Goal: Information Seeking & Learning: Learn about a topic

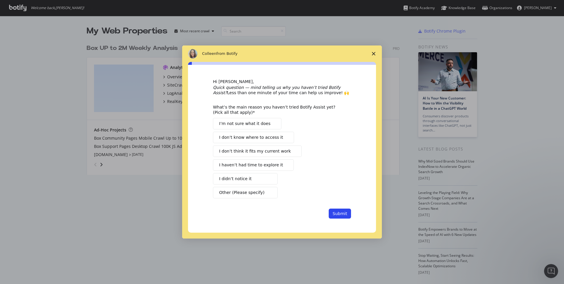
click at [375, 54] on icon "Close survey" at bounding box center [374, 54] width 4 height 4
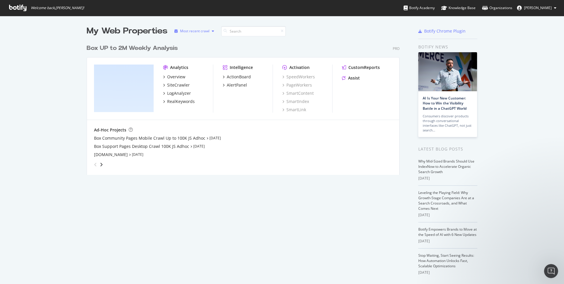
click at [199, 33] on div "Most recent crawl" at bounding box center [194, 31] width 29 height 4
click at [176, 77] on div "Overview" at bounding box center [176, 77] width 18 height 6
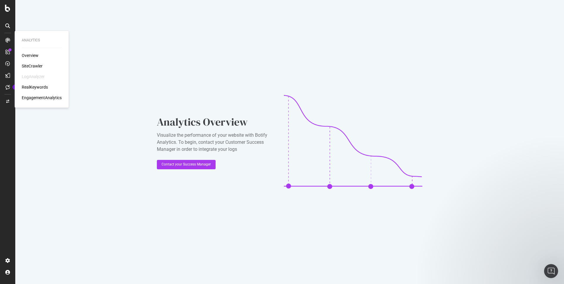
click at [8, 41] on icon at bounding box center [7, 40] width 5 height 5
click at [29, 53] on div "Overview" at bounding box center [30, 56] width 17 height 6
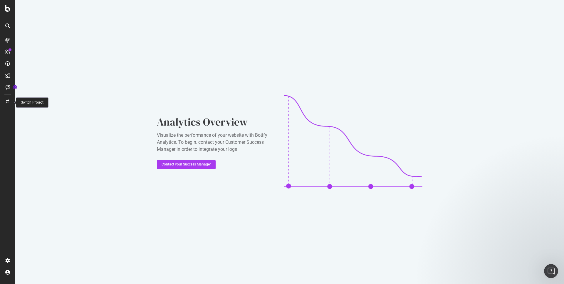
click at [6, 101] on icon at bounding box center [7, 102] width 3 height 4
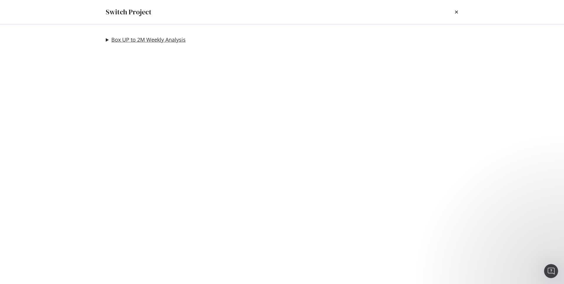
click at [113, 41] on link "Box UP to 2M Weekly Analysis" at bounding box center [148, 40] width 74 height 6
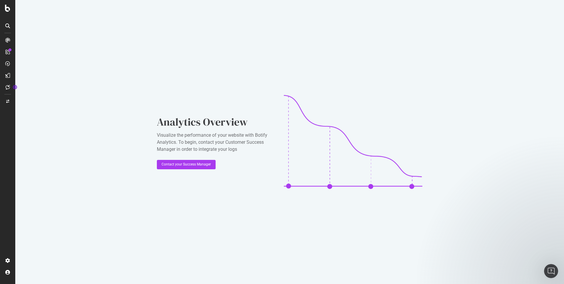
click at [7, 3] on div at bounding box center [7, 142] width 15 height 284
click at [9, 7] on icon at bounding box center [7, 8] width 5 height 7
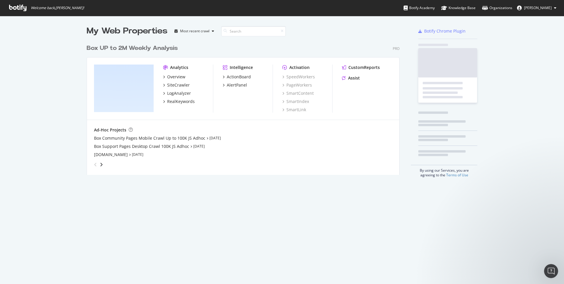
scroll to position [280, 555]
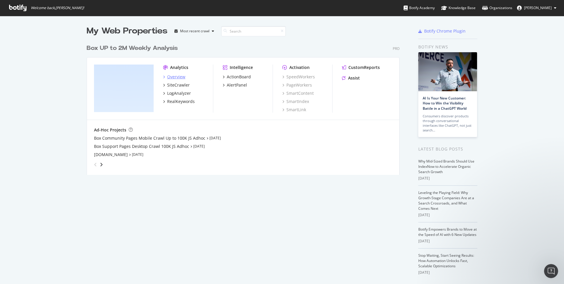
click at [176, 77] on div "Overview" at bounding box center [176, 77] width 18 height 6
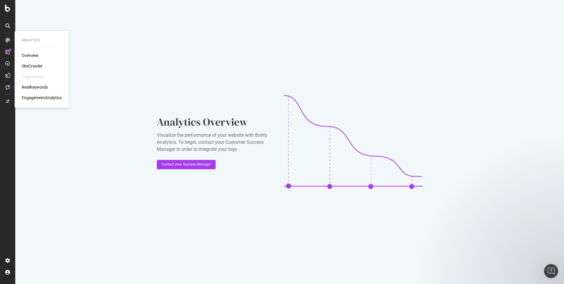
click at [36, 89] on div "RealKeywords" at bounding box center [35, 87] width 26 height 6
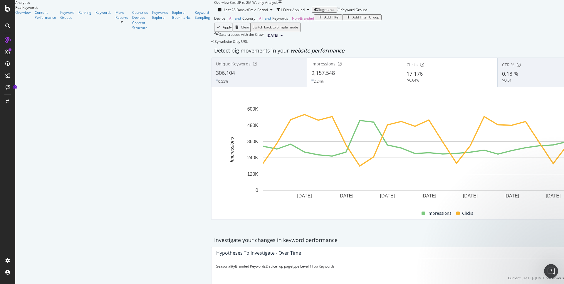
click at [324, 19] on div "Add Filter" at bounding box center [332, 17] width 16 height 4
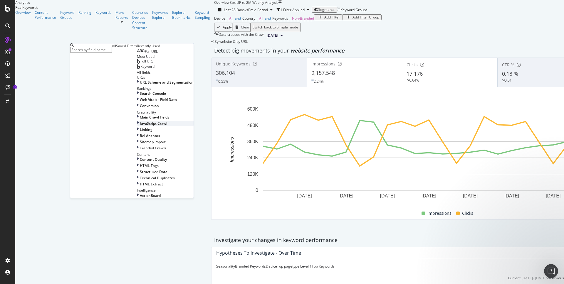
scroll to position [155, 0]
click at [214, 32] on div "Apply Clear Switch back to Simple mode" at bounding box center [449, 27] width 471 height 9
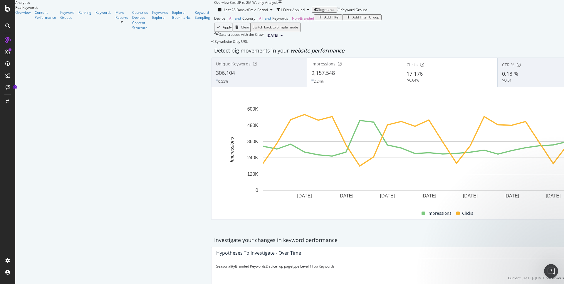
click at [353, 19] on div "Add Filter Group" at bounding box center [366, 17] width 27 height 4
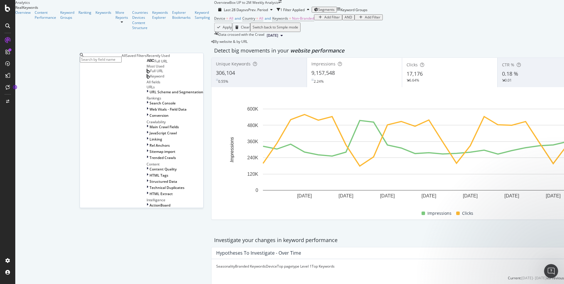
click at [214, 23] on div "Device = All and Country = All and Keywords = Non-Branded Add Filter AND Add Fi…" at bounding box center [449, 18] width 471 height 8
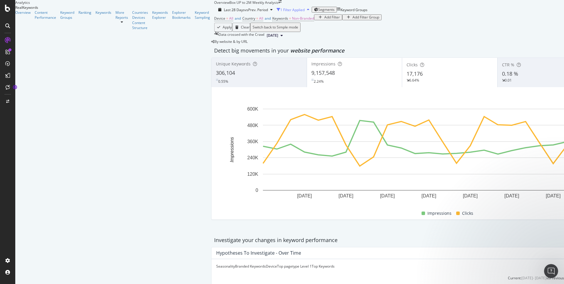
click at [280, 12] on div "1 Filter Applied" at bounding box center [292, 9] width 24 height 5
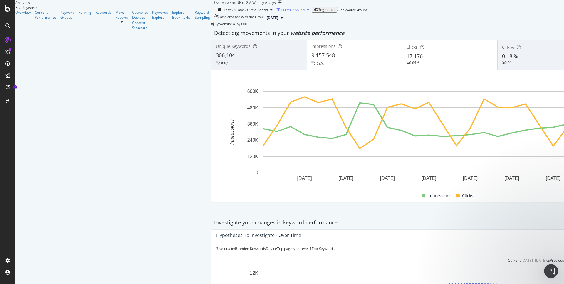
click at [280, 12] on div "1 Filter Applied" at bounding box center [292, 9] width 24 height 5
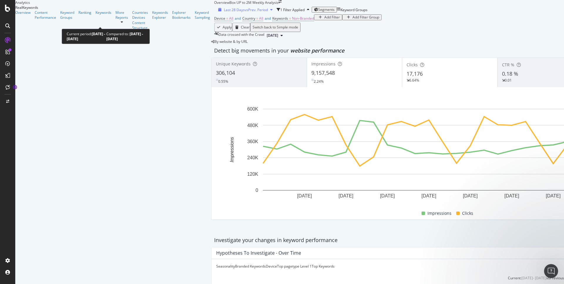
click at [216, 12] on div "Last 28 Days vs Prev. Period" at bounding box center [245, 9] width 59 height 5
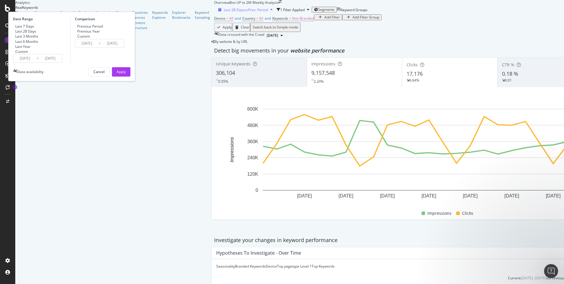
click at [268, 11] on div "button" at bounding box center [271, 10] width 7 height 4
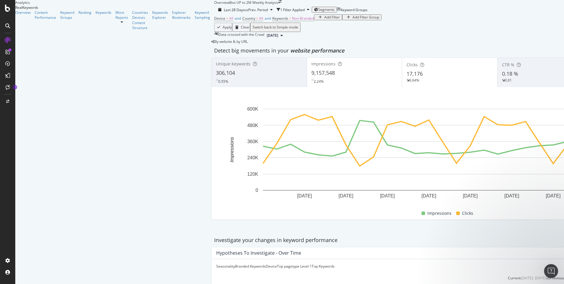
scroll to position [0, 0]
click at [219, 39] on div "Data crossed with the Crawl" at bounding box center [242, 35] width 46 height 7
click at [267, 38] on span "[DATE]" at bounding box center [272, 35] width 11 height 5
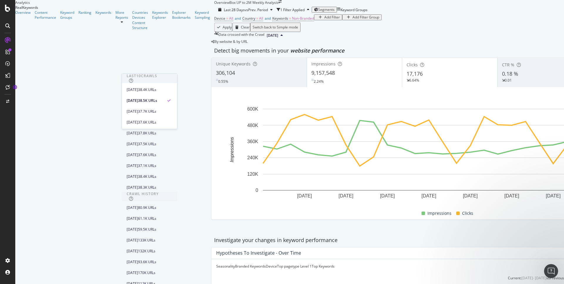
click at [267, 38] on span "[DATE]" at bounding box center [272, 35] width 11 height 5
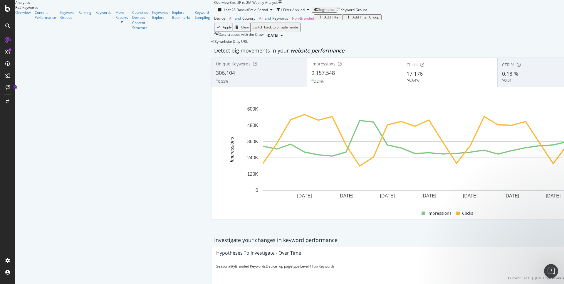
click at [319, 19] on icon "button" at bounding box center [320, 18] width 3 height 4
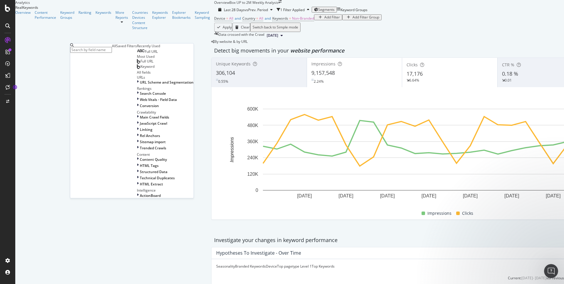
click at [214, 23] on div "Device = All and Country = All and Keywords = Non-Branded Add Filter Add Filter…" at bounding box center [449, 18] width 471 height 8
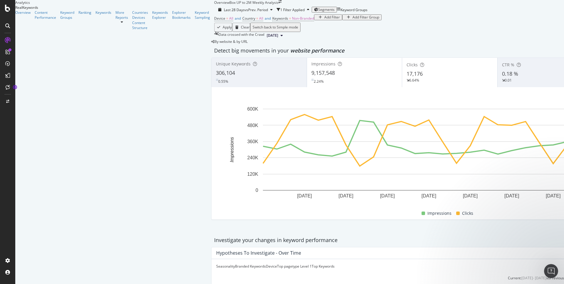
click at [219, 39] on div "Data crossed with the Crawl" at bounding box center [242, 35] width 46 height 7
click at [280, 12] on div "1 Filter Applied" at bounding box center [292, 9] width 24 height 5
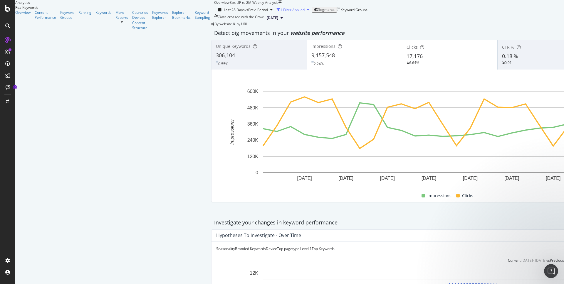
click at [280, 12] on div "1 Filter Applied" at bounding box center [292, 9] width 24 height 5
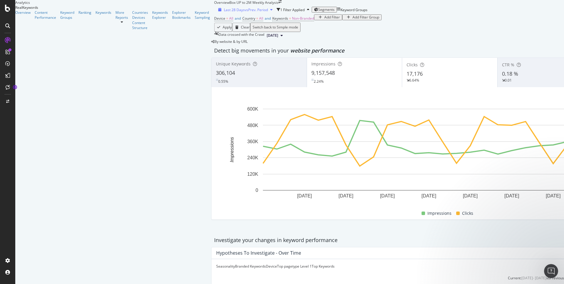
click at [216, 12] on div "Last 28 Days vs Prev. Period" at bounding box center [245, 9] width 59 height 5
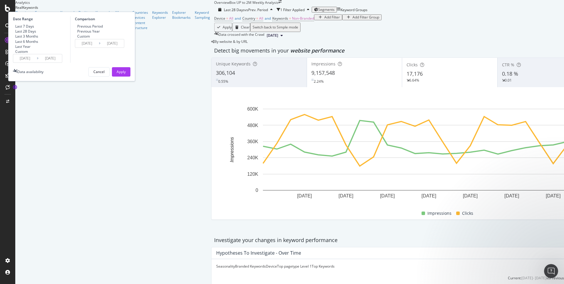
click at [237, 23] on div "Device = All and Country = All and Keywords = Non-Branded Add Filter Add Filter…" at bounding box center [449, 18] width 471 height 8
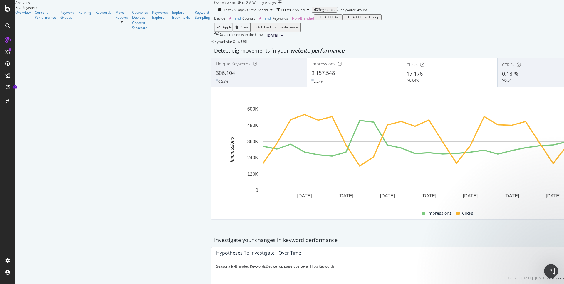
click at [318, 12] on span "Segments" at bounding box center [326, 9] width 16 height 5
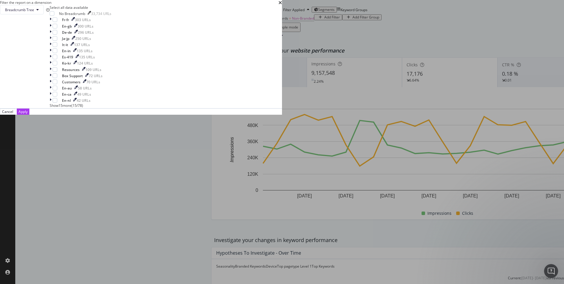
click at [282, 5] on div "Filter the report on a dimension" at bounding box center [141, 2] width 282 height 5
click at [282, 5] on icon "times" at bounding box center [280, 2] width 4 height 5
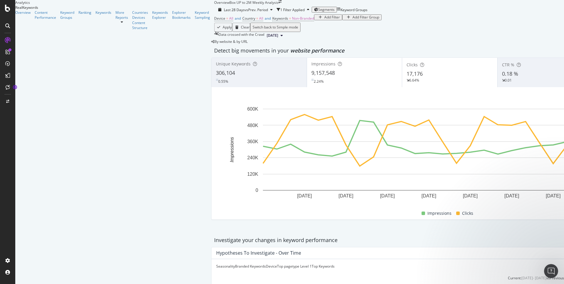
click at [298, 29] on div "Switch back to Simple mode" at bounding box center [276, 27] width 46 height 4
click at [324, 19] on div "Add Filter" at bounding box center [332, 17] width 16 height 4
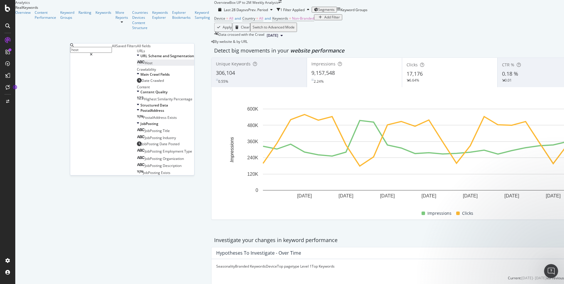
type input "host"
click at [137, 66] on div "Host" at bounding box center [145, 63] width 16 height 5
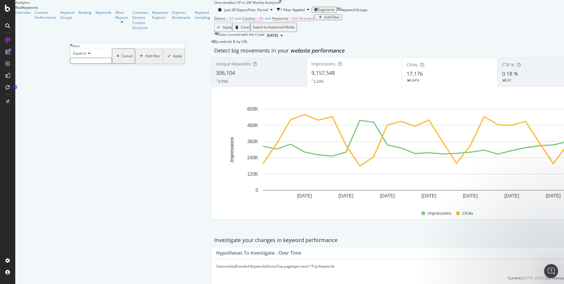
click at [92, 64] on input "text" at bounding box center [91, 61] width 42 height 6
click at [89, 69] on span "support.box.com" at bounding box center [80, 66] width 17 height 5
type input "support.box.com"
click at [173, 60] on div "Apply" at bounding box center [177, 58] width 9 height 4
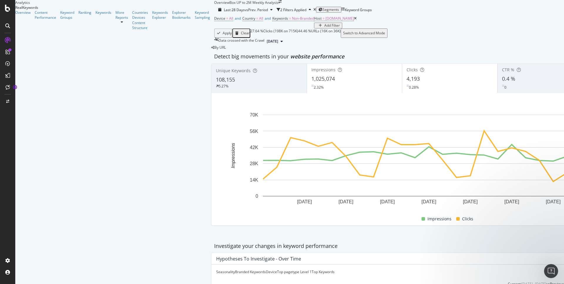
click at [281, 43] on icon at bounding box center [282, 42] width 2 height 4
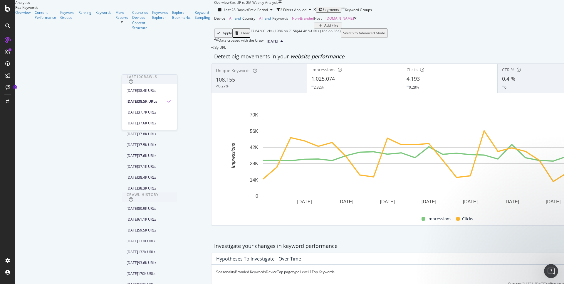
click at [281, 43] on icon at bounding box center [282, 42] width 2 height 4
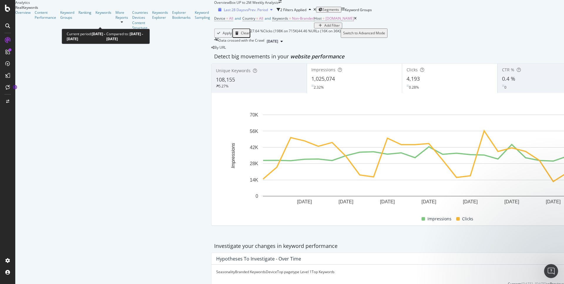
click at [245, 12] on span "vs Prev. Period" at bounding box center [256, 9] width 23 height 5
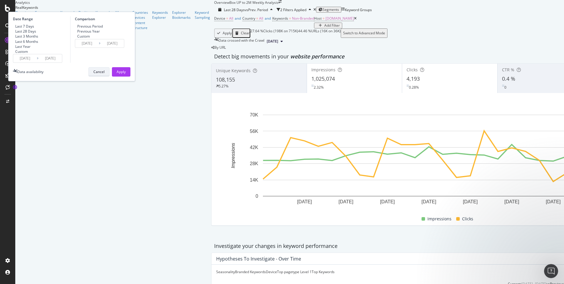
click at [110, 77] on button "Cancel" at bounding box center [98, 71] width 21 height 9
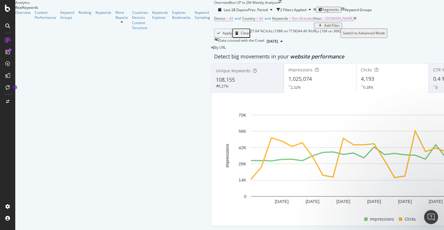
click at [216, 73] on span "Unique Keywords" at bounding box center [233, 71] width 35 height 6
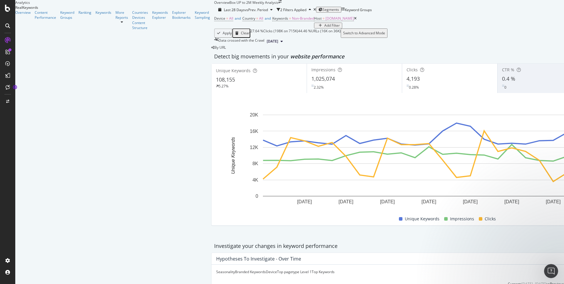
scroll to position [506, 0]
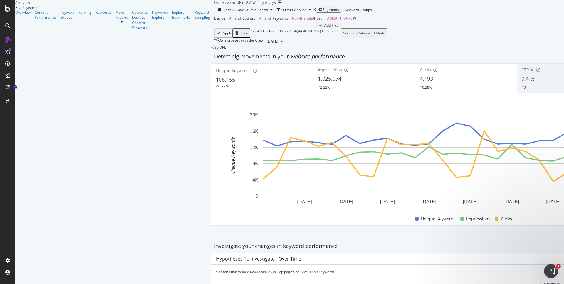
scroll to position [947, 0]
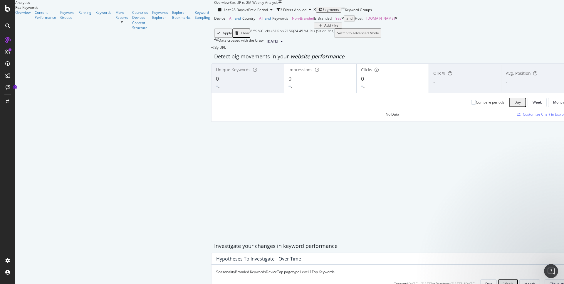
click at [341, 20] on icon at bounding box center [342, 19] width 3 height 4
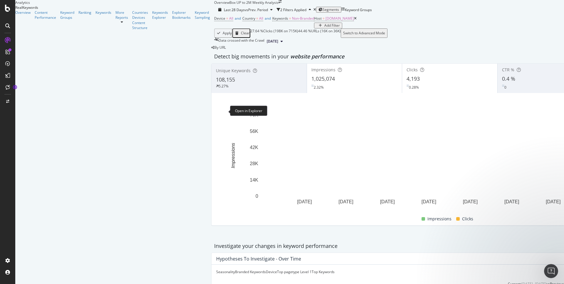
scroll to position [907, 0]
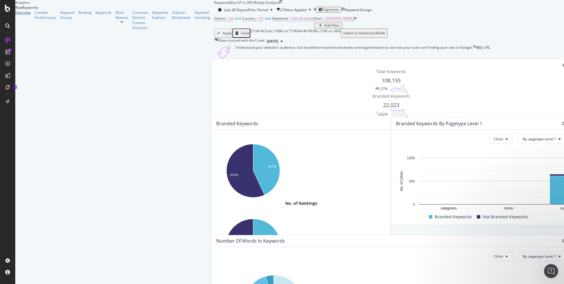
click at [30, 15] on div "Overview" at bounding box center [22, 12] width 15 height 5
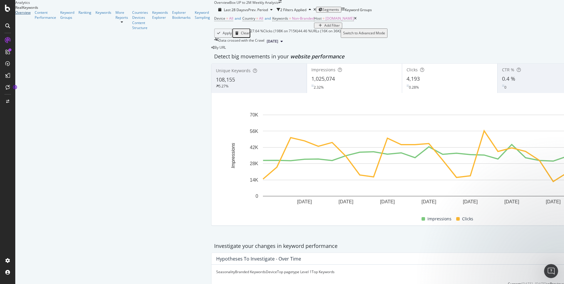
scroll to position [907, 0]
click at [533, 194] on span "Impressions" at bounding box center [537, 194] width 20 height 5
click at [214, 45] on div "Data crossed with the Crawl 2025 Aug. 3rd" at bounding box center [449, 41] width 471 height 7
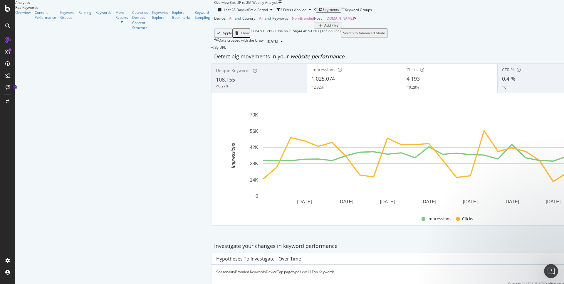
click at [121, 24] on icon at bounding box center [122, 22] width 2 height 4
click at [95, 15] on link "Keywords" at bounding box center [103, 12] width 16 height 5
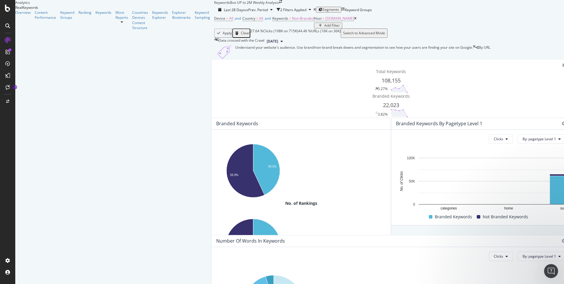
click at [121, 24] on icon at bounding box center [122, 22] width 2 height 4
click at [115, 20] on div "More Reports" at bounding box center [121, 15] width 13 height 10
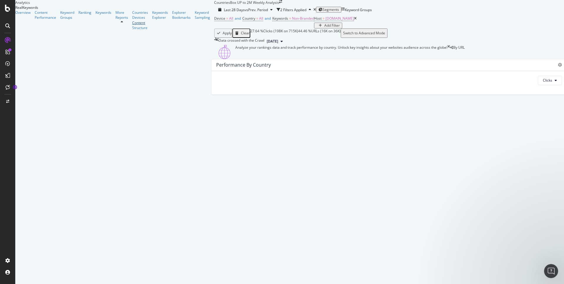
click at [132, 25] on div "Content" at bounding box center [140, 22] width 16 height 5
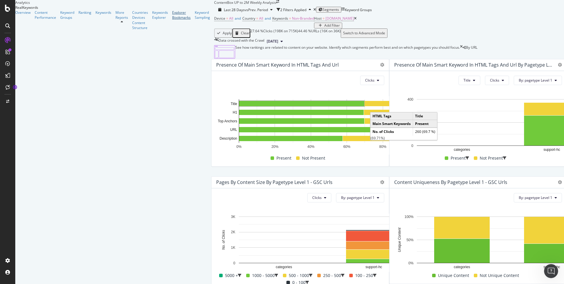
click at [172, 20] on div "Explorer Bookmarks" at bounding box center [181, 15] width 19 height 10
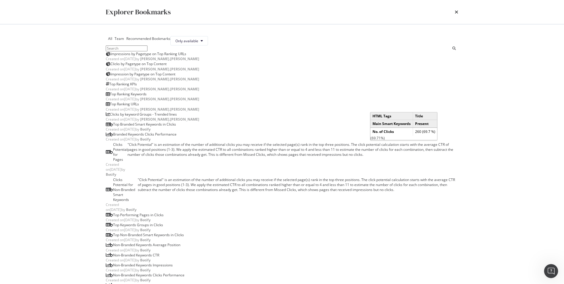
click at [147, 51] on input "modal" at bounding box center [127, 49] width 42 height 6
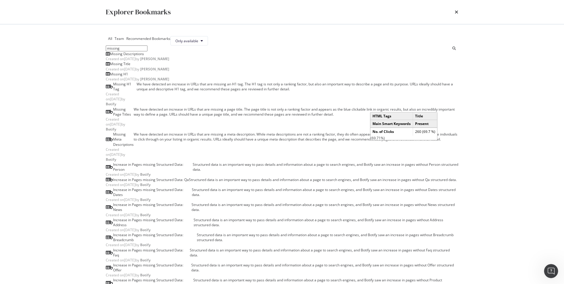
type input "missing"
click at [128, 77] on div "Missing H1" at bounding box center [119, 74] width 18 height 5
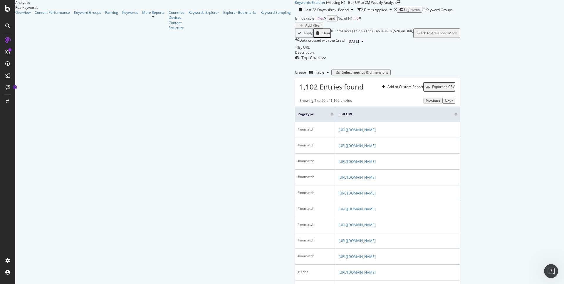
click at [455, 89] on div "Export as CSV" at bounding box center [443, 87] width 23 height 4
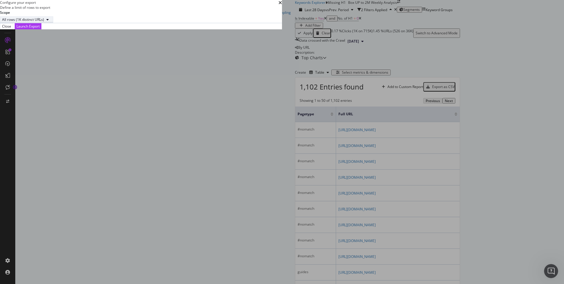
click at [44, 22] on div "All rows (1K distinct URLs)" at bounding box center [23, 19] width 42 height 5
click at [41, 29] on button "Launch Export" at bounding box center [28, 26] width 27 height 6
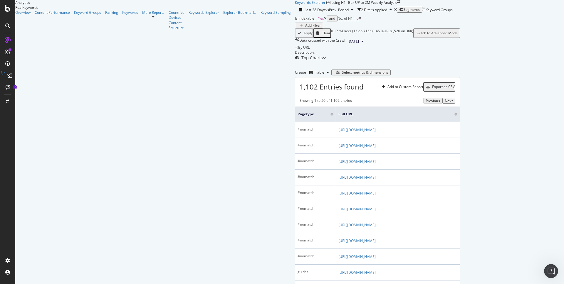
click at [305, 28] on div "Add Filter" at bounding box center [313, 26] width 16 height 4
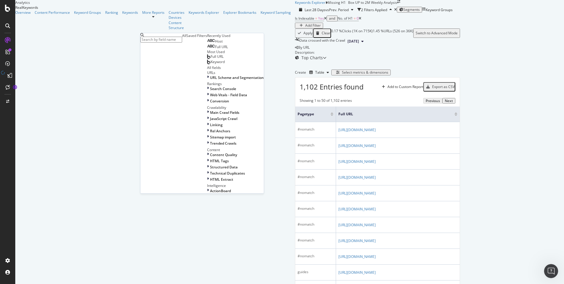
click at [157, 39] on input "text" at bounding box center [161, 40] width 42 height 6
click at [207, 44] on div "Host" at bounding box center [215, 41] width 16 height 5
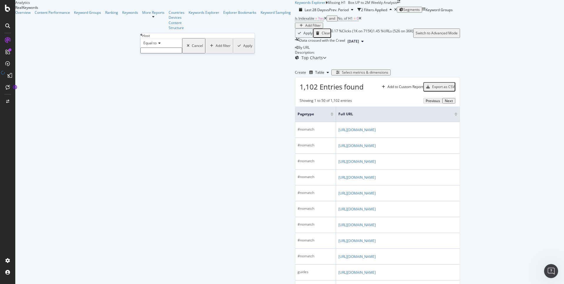
click at [167, 53] on input "text" at bounding box center [161, 51] width 42 height 6
click at [159, 59] on span "support.box.com" at bounding box center [150, 56] width 17 height 5
type input "support.box.com"
click at [243, 50] on div "Apply" at bounding box center [247, 48] width 9 height 4
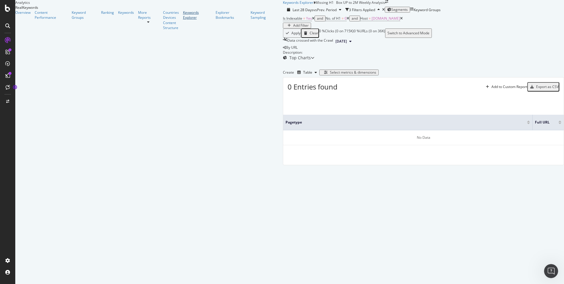
click at [183, 20] on div "Keywords Explorer" at bounding box center [197, 15] width 28 height 10
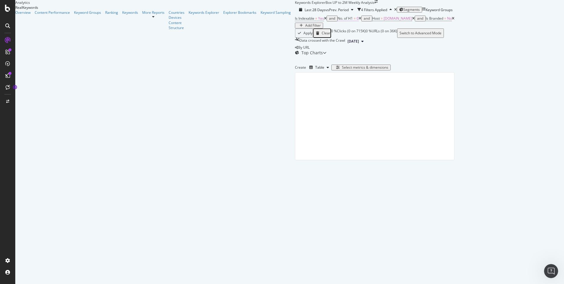
click at [354, 21] on span "=" at bounding box center [355, 18] width 2 height 5
click at [131, 37] on div "No. of H1" at bounding box center [123, 34] width 15 height 5
click at [116, 36] on icon at bounding box center [115, 34] width 2 height 4
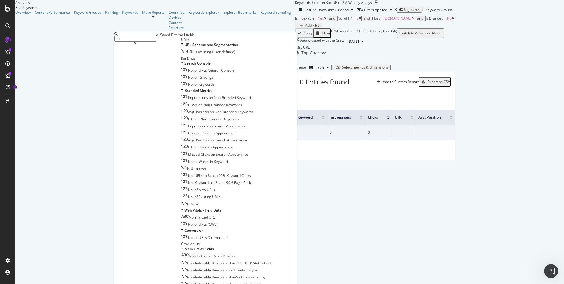
type input "n"
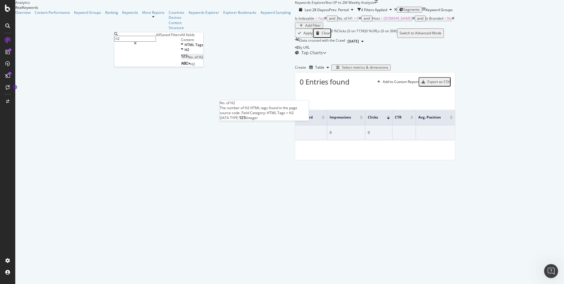
type input "h2"
click at [188, 60] on span "No." at bounding box center [191, 57] width 6 height 5
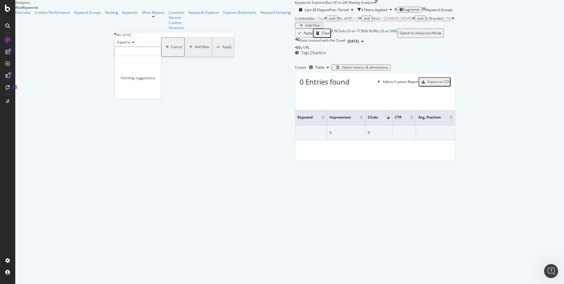
click at [149, 57] on input "number" at bounding box center [137, 52] width 47 height 10
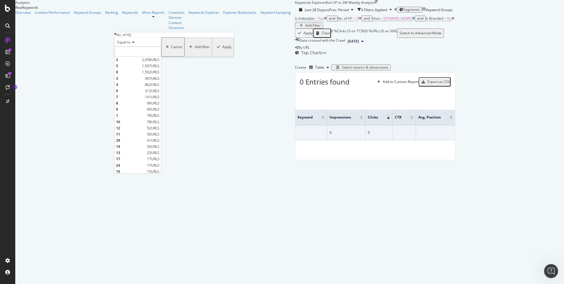
click at [139, 75] on span "0" at bounding box center [128, 72] width 24 height 5
type input "0"
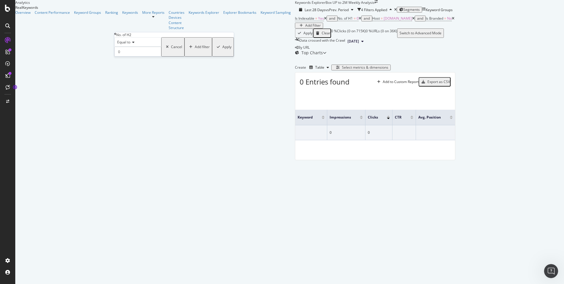
click at [222, 49] on div "Apply" at bounding box center [226, 47] width 9 height 4
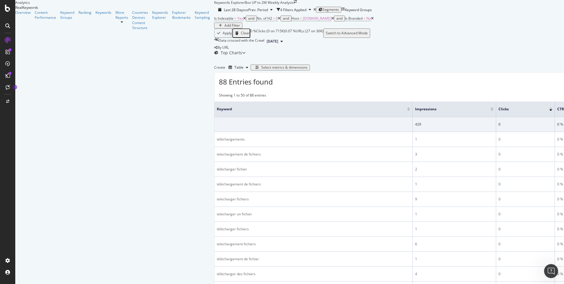
scroll to position [676, 0]
click at [152, 20] on div "Keywords Explorer" at bounding box center [160, 15] width 16 height 10
click at [278, 20] on icon at bounding box center [279, 19] width 3 height 4
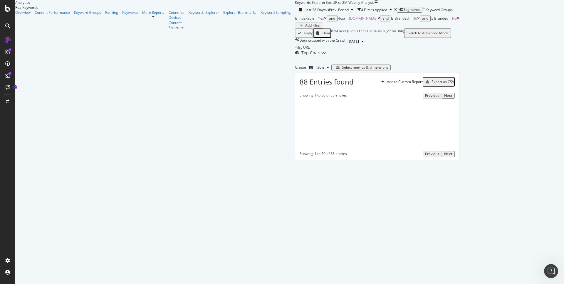
click at [305, 28] on div "Add Filter" at bounding box center [313, 26] width 16 height 4
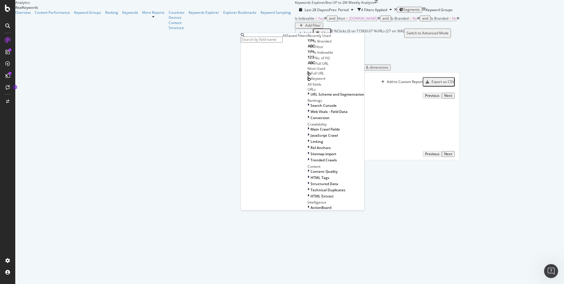
click at [266, 43] on input "text" at bounding box center [262, 40] width 42 height 6
click at [268, 39] on input "text" at bounding box center [262, 40] width 42 height 6
type input "orphan"
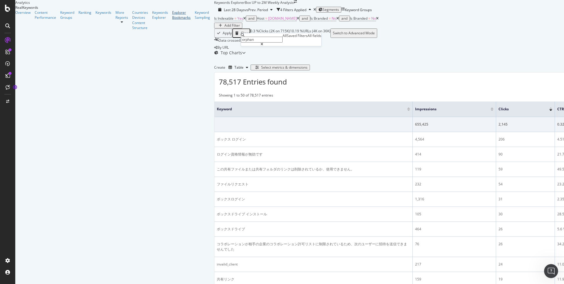
click at [172, 20] on div "Explorer Bookmarks" at bounding box center [181, 15] width 19 height 10
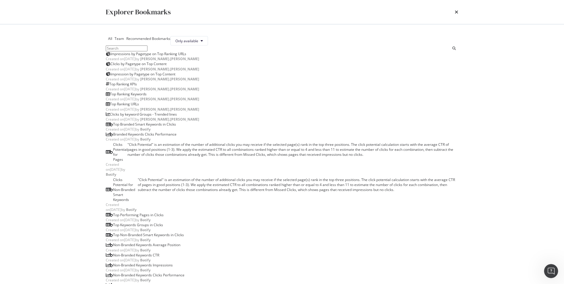
click at [140, 51] on input "modal" at bounding box center [127, 49] width 42 height 6
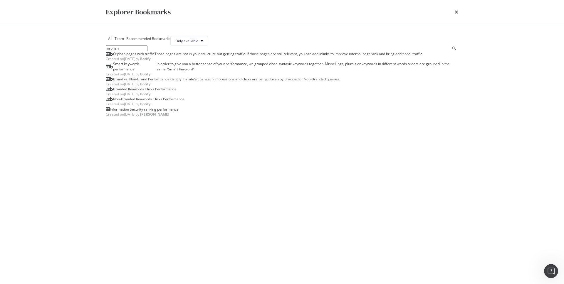
type input "orphan"
click at [142, 56] on div "Orphan pages with traffic" at bounding box center [133, 53] width 41 height 5
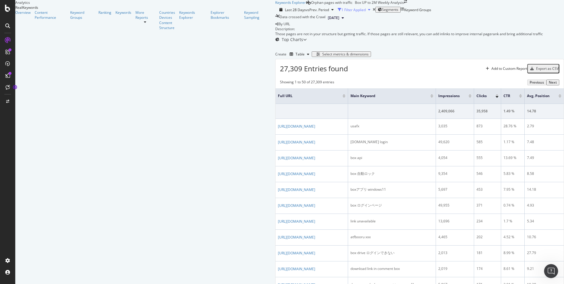
click at [368, 11] on icon "button" at bounding box center [369, 10] width 2 height 4
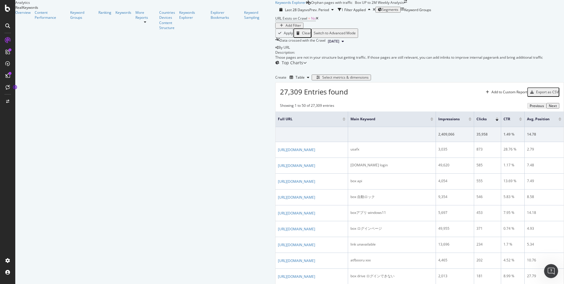
click at [286, 28] on div "Add Filter" at bounding box center [294, 26] width 16 height 4
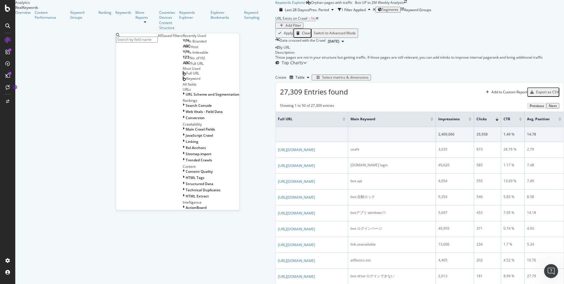
click at [147, 40] on input "text" at bounding box center [137, 40] width 42 height 6
click at [191, 49] on span "Host" at bounding box center [195, 46] width 8 height 5
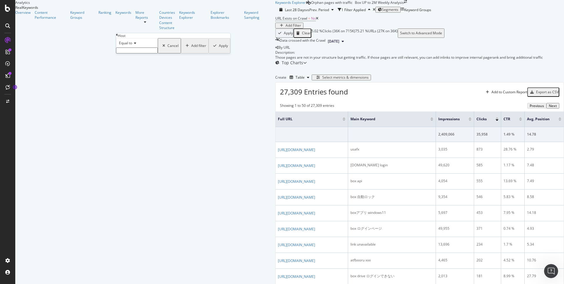
click at [147, 53] on input "text" at bounding box center [137, 51] width 42 height 6
click at [135, 59] on span "support.box.com" at bounding box center [126, 56] width 17 height 5
type input "support.box.com"
click at [219, 50] on div "Apply" at bounding box center [223, 48] width 9 height 4
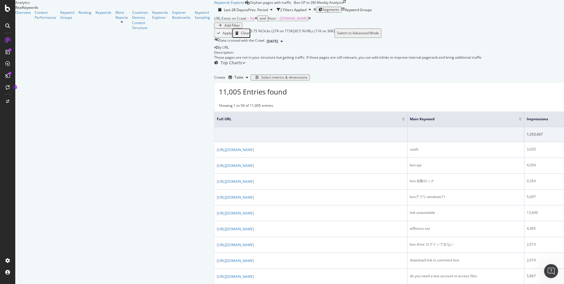
click at [217, 28] on div "Add Filter" at bounding box center [229, 26] width 24 height 4
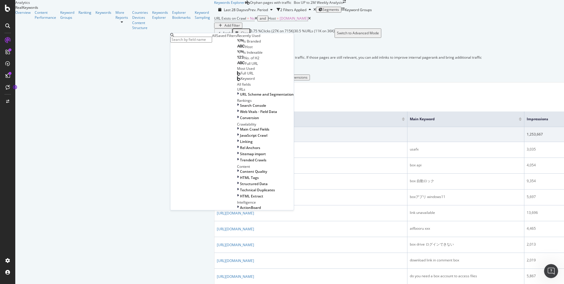
click at [197, 41] on input "text" at bounding box center [191, 40] width 42 height 6
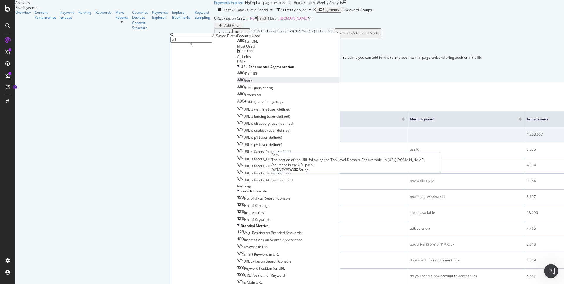
type input "url"
click at [245, 83] on span "Path" at bounding box center [248, 80] width 7 height 5
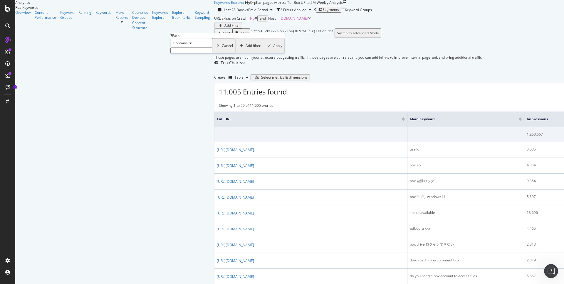
click at [208, 53] on input "text" at bounding box center [191, 51] width 42 height 6
click at [199, 53] on input "support" at bounding box center [191, 51] width 42 height 6
type input "articles"
click at [224, 28] on div "Add Filter" at bounding box center [232, 26] width 16 height 4
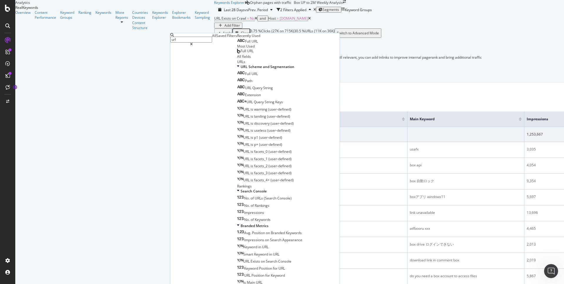
click at [199, 40] on input "url" at bounding box center [191, 40] width 42 height 6
click at [237, 83] on div "Path" at bounding box center [244, 80] width 15 height 5
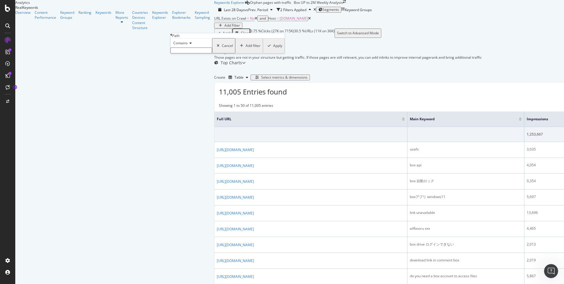
click at [200, 53] on input "text" at bounding box center [191, 51] width 42 height 6
type input "articles"
click at [273, 50] on div "Apply" at bounding box center [277, 48] width 9 height 4
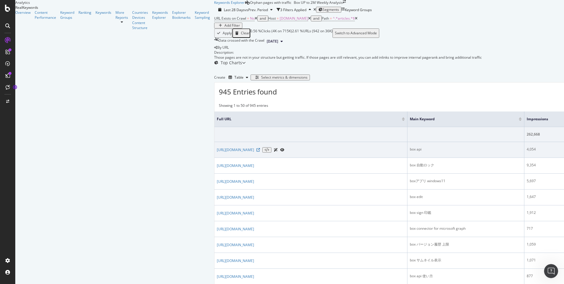
scroll to position [35, 0]
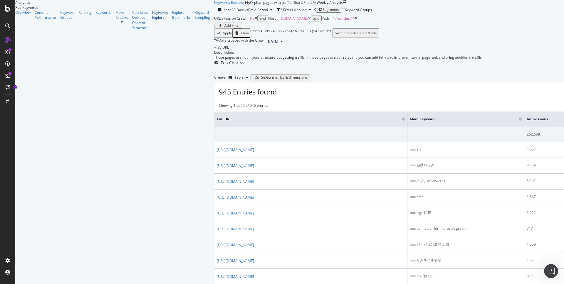
click at [152, 20] on div "Keywords Explorer" at bounding box center [160, 15] width 16 height 10
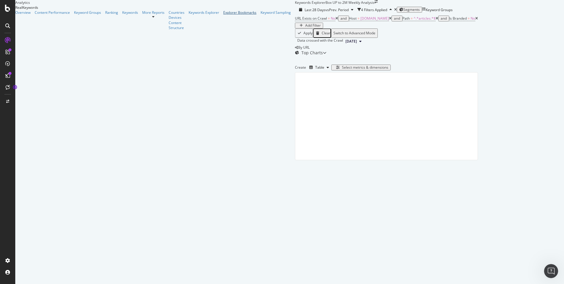
click at [223, 15] on div "Explorer Bookmarks" at bounding box center [239, 12] width 33 height 5
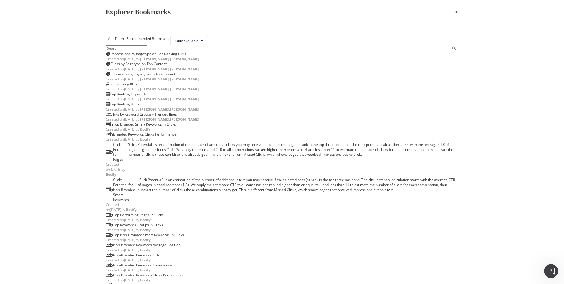
click at [147, 51] on input "modal" at bounding box center [127, 49] width 42 height 6
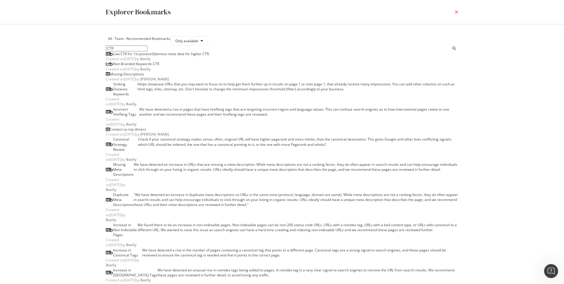
type input "CTR"
click at [456, 12] on icon "times" at bounding box center [457, 12] width 4 height 5
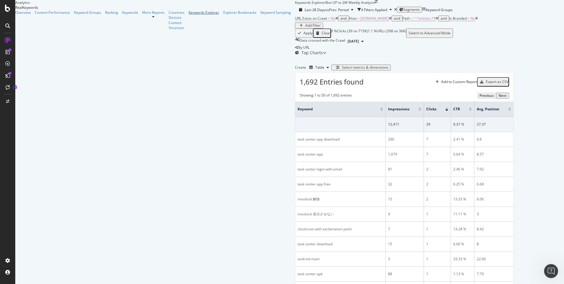
click at [189, 15] on div "Keywords Explorer" at bounding box center [204, 12] width 31 height 5
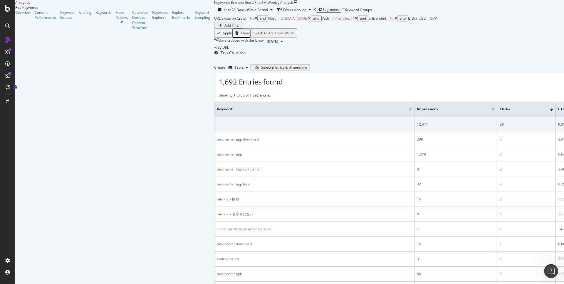
click at [355, 20] on icon at bounding box center [356, 19] width 3 height 4
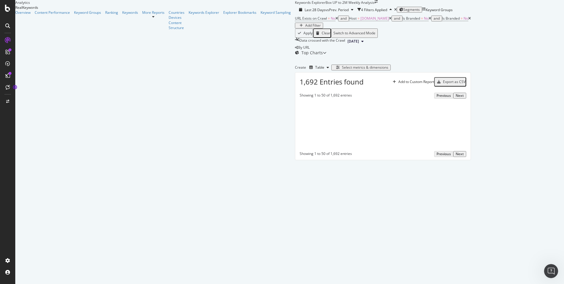
click at [429, 20] on icon at bounding box center [430, 19] width 3 height 4
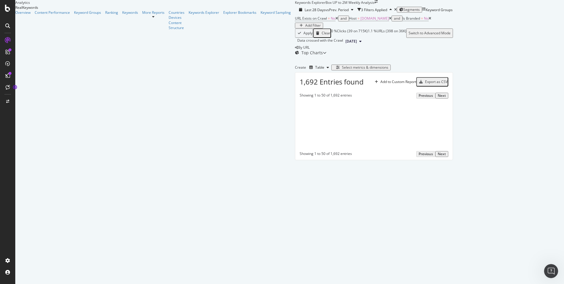
click at [429, 20] on icon at bounding box center [430, 19] width 3 height 4
click at [335, 20] on icon at bounding box center [336, 19] width 3 height 4
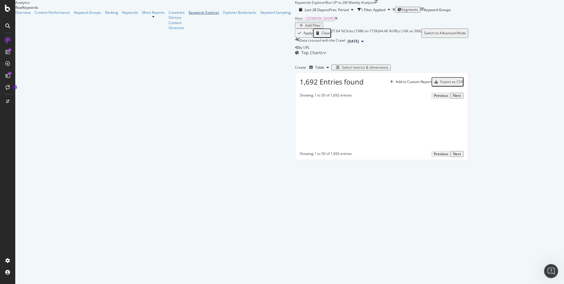
click at [189, 15] on div "Keywords Explorer" at bounding box center [204, 12] width 31 height 5
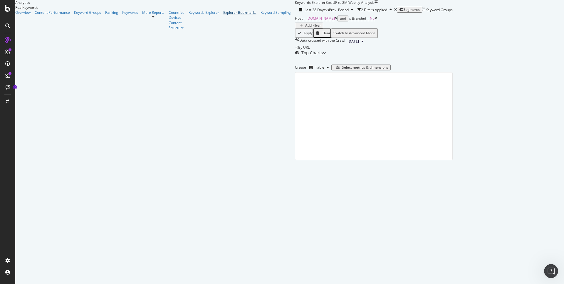
click at [223, 15] on div "Explorer Bookmarks" at bounding box center [239, 12] width 33 height 5
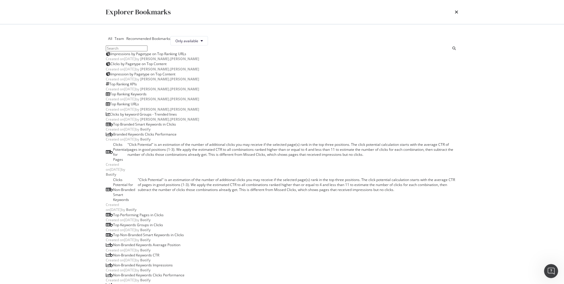
click at [149, 73] on div "All Team Recommended Bookmarks Only available Impressions by Pagetype on Top Ra…" at bounding box center [282, 154] width 353 height 236
click at [147, 51] on input "modal" at bounding box center [127, 49] width 42 height 6
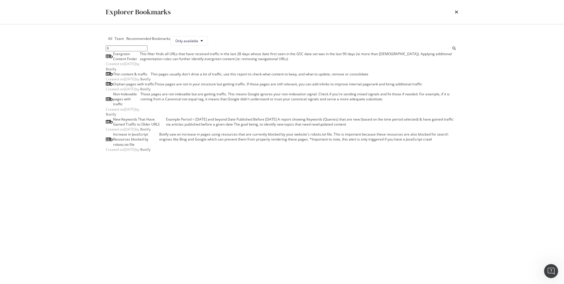
type input "f"
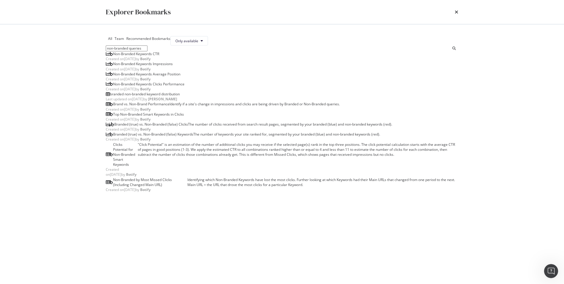
type input "non-branded queries"
click at [166, 66] on div "Non-Branded Keywords Impressions" at bounding box center [143, 63] width 60 height 5
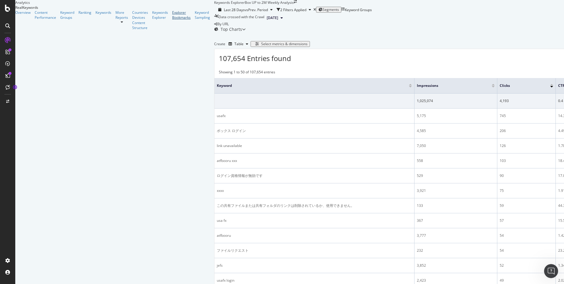
click at [172, 20] on div "Explorer Bookmarks" at bounding box center [181, 15] width 19 height 10
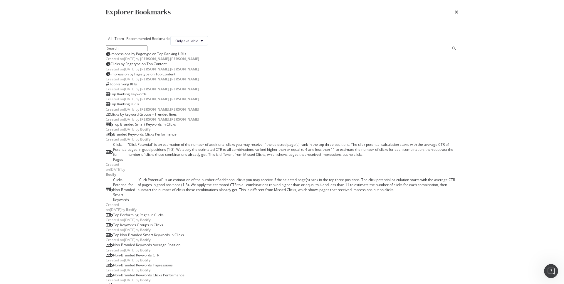
click at [147, 51] on input "modal" at bounding box center [127, 49] width 42 height 6
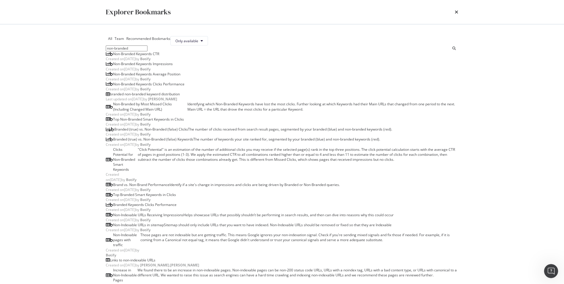
scroll to position [170, 0]
click at [147, 51] on input "non-branded" at bounding box center [127, 49] width 42 height 6
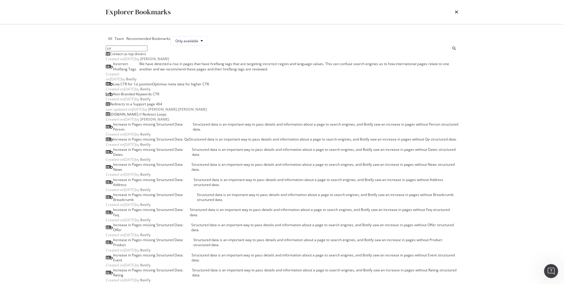
scroll to position [0, 0]
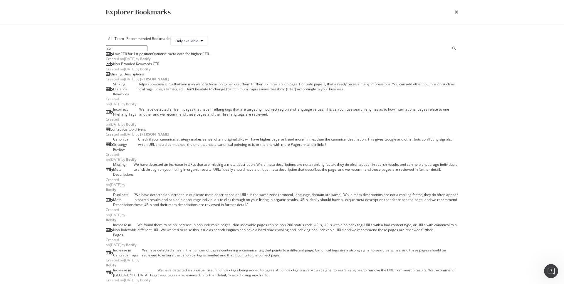
type input "ctr"
click at [149, 56] on div "Low CTR for 1st position" at bounding box center [132, 53] width 39 height 5
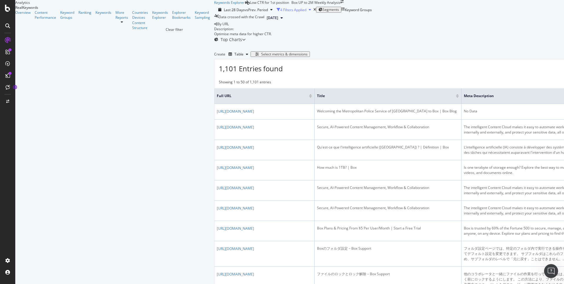
click at [280, 12] on div "4 Filters Applied" at bounding box center [293, 9] width 26 height 5
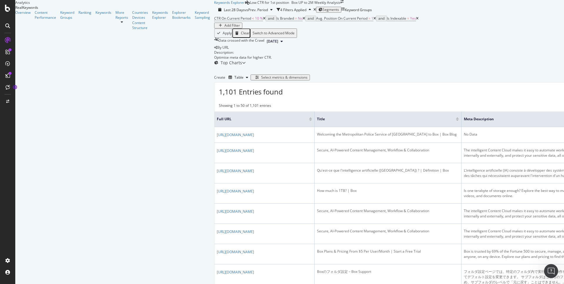
click at [240, 28] on div "Add Filter" at bounding box center [232, 26] width 16 height 4
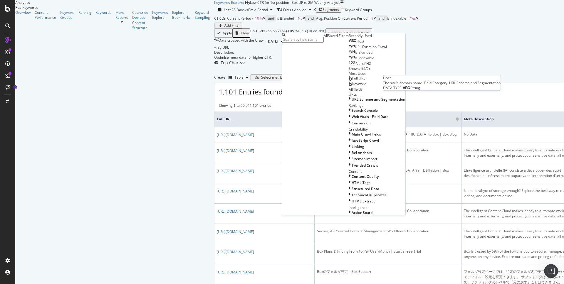
click at [349, 44] on div "Host" at bounding box center [357, 41] width 16 height 5
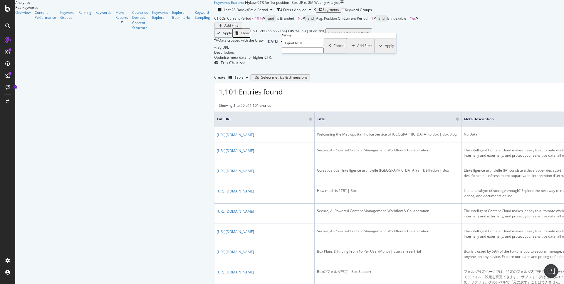
click at [301, 45] on icon at bounding box center [300, 43] width 4 height 4
click at [314, 48] on div "Equal to" at bounding box center [303, 42] width 42 height 9
click at [310, 53] on div "Equal to Cancel Add filter Apply" at bounding box center [339, 45] width 114 height 15
click at [301, 59] on span "support.box.com" at bounding box center [292, 56] width 17 height 5
type input "support.box.com"
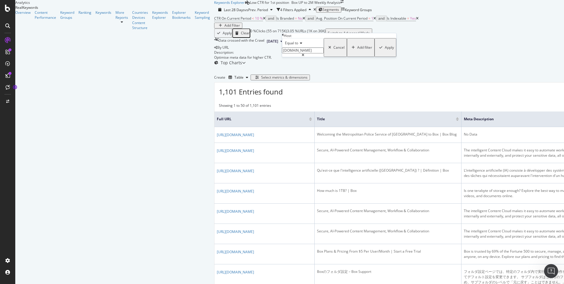
click at [385, 50] on div "Apply" at bounding box center [389, 48] width 9 height 4
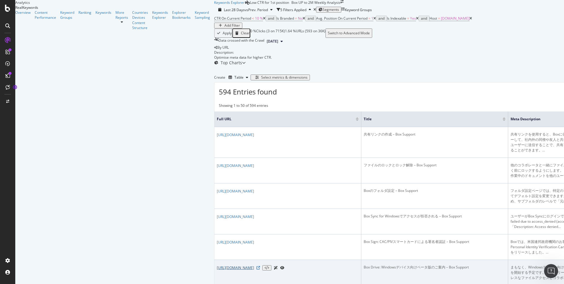
scroll to position [243, 0]
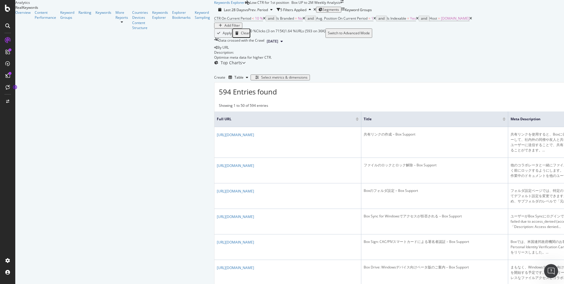
drag, startPoint x: 132, startPoint y: 148, endPoint x: 132, endPoint y: 156, distance: 7.6
click at [316, 21] on span "Avg. Position On Current Period" at bounding box center [341, 18] width 51 height 5
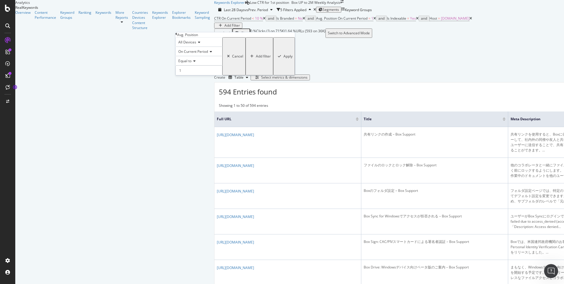
click at [200, 44] on icon at bounding box center [198, 43] width 4 height 4
click at [202, 47] on div "All Devices" at bounding box center [198, 41] width 47 height 9
click at [212, 53] on icon at bounding box center [210, 52] width 4 height 4
click at [306, 45] on div "Data crossed with the Crawl 2025 Aug. 3rd" at bounding box center [558, 41] width 688 height 7
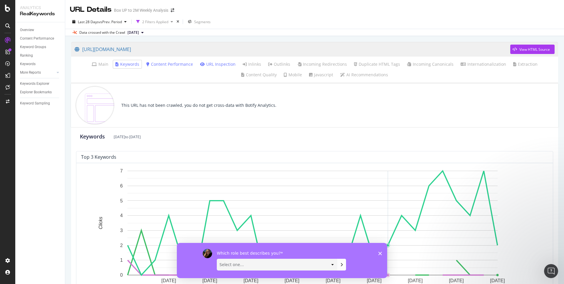
click at [380, 254] on polygon "Close survey" at bounding box center [380, 254] width 4 height 4
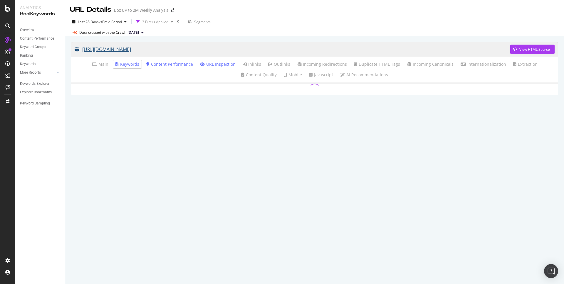
click at [142, 48] on link "https://support.box.com/hc/en-us/community/posts/29549703504147-USAfx-account" at bounding box center [293, 49] width 436 height 15
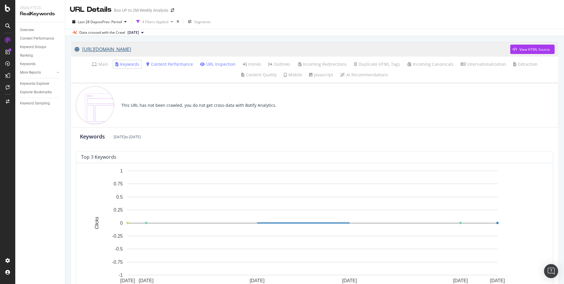
click at [174, 51] on link "[URL][DOMAIN_NAME]" at bounding box center [293, 49] width 436 height 15
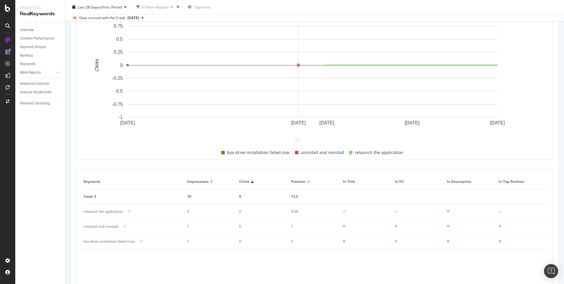
scroll to position [231, 0]
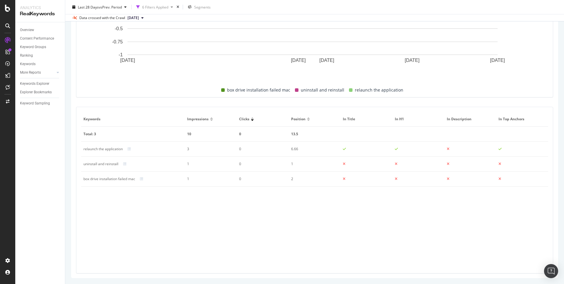
click at [92, 150] on div "relaunch the application" at bounding box center [102, 149] width 39 height 5
click at [102, 147] on div "relaunch the application" at bounding box center [102, 149] width 39 height 5
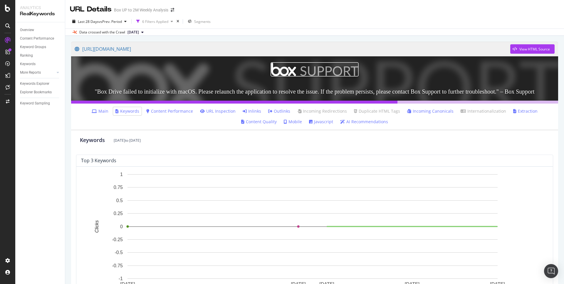
scroll to position [0, 0]
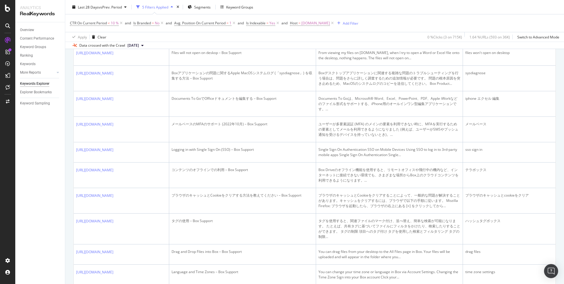
scroll to position [974, 0]
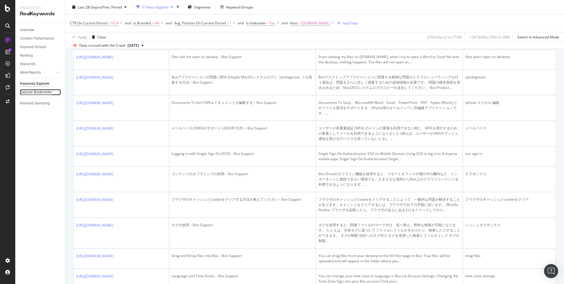
click at [37, 92] on div "Explorer Bookmarks" at bounding box center [36, 92] width 32 height 6
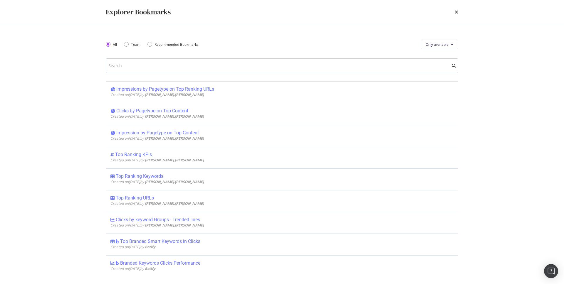
click at [139, 65] on input "modal" at bounding box center [282, 65] width 353 height 15
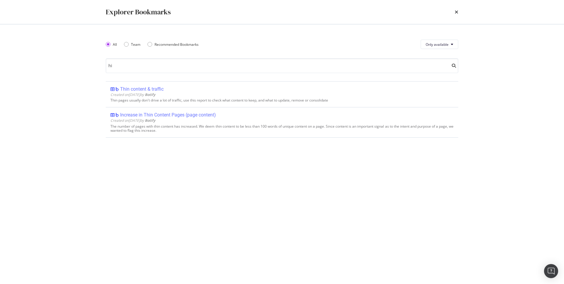
type input "h"
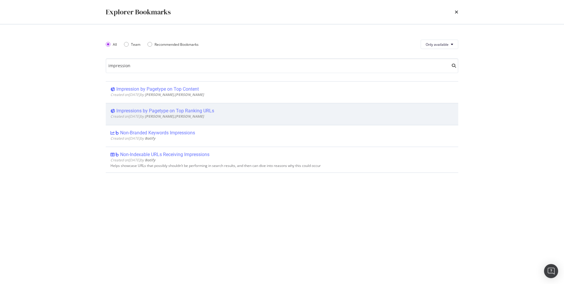
type input "impression"
click at [178, 110] on div "Impressions by Pagetype on Top Ranking URLs" at bounding box center [165, 111] width 98 height 6
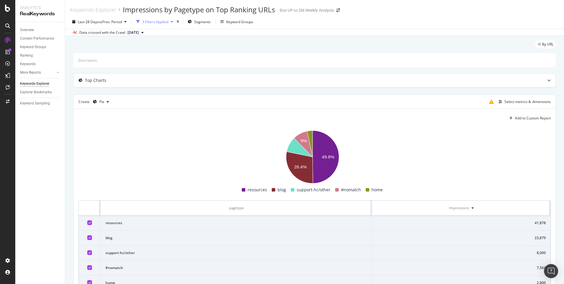
click at [164, 22] on div "3 Filters Applied" at bounding box center [155, 21] width 26 height 5
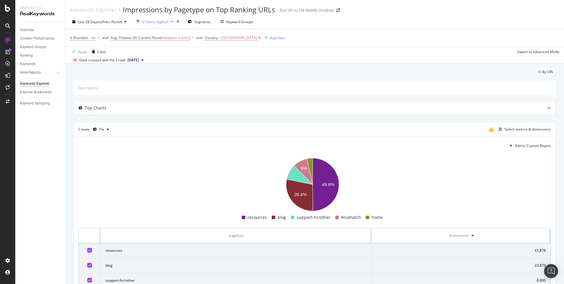
click at [262, 37] on icon at bounding box center [259, 38] width 5 height 6
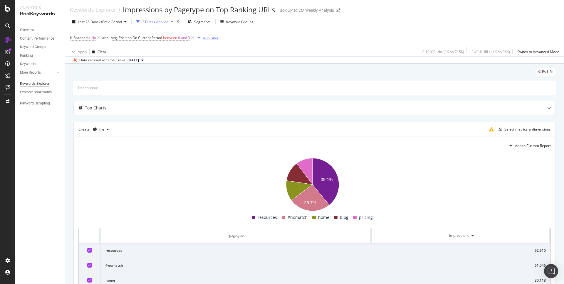
click at [212, 39] on div "Add Filter" at bounding box center [211, 38] width 16 height 5
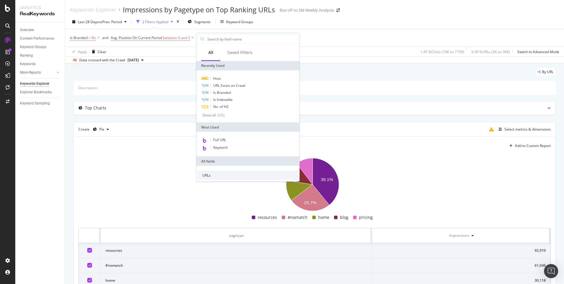
click at [212, 39] on input "text" at bounding box center [252, 39] width 91 height 9
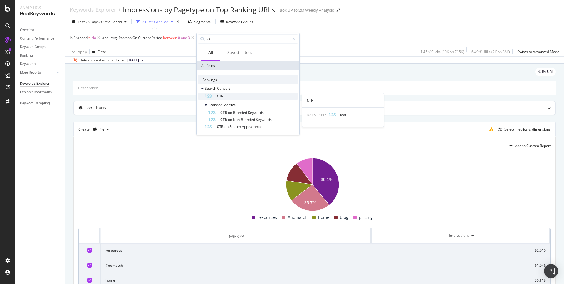
type input "ctr"
click at [233, 97] on div "CTR" at bounding box center [251, 96] width 93 height 7
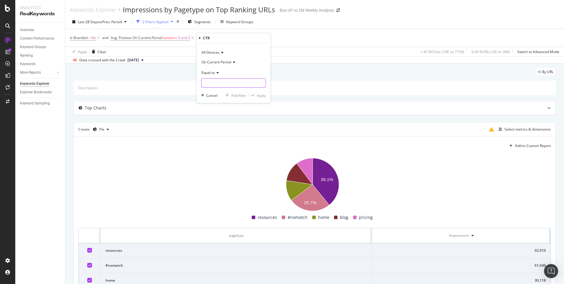
click at [229, 84] on input "number" at bounding box center [233, 82] width 65 height 9
click at [219, 75] on div "Equal to" at bounding box center [233, 72] width 65 height 9
click at [223, 83] on input "number" at bounding box center [233, 82] width 65 height 9
click at [261, 83] on input "1" at bounding box center [233, 82] width 65 height 9
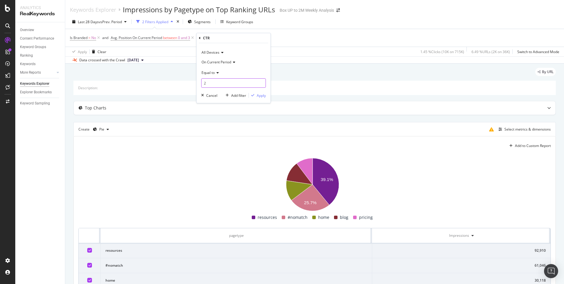
click at [261, 83] on input "2" at bounding box center [233, 82] width 65 height 9
click at [213, 73] on span "Equal to" at bounding box center [208, 72] width 13 height 5
click at [214, 100] on span "Less than" at bounding box center [212, 100] width 16 height 5
click at [260, 83] on input "1" at bounding box center [233, 82] width 65 height 9
click at [260, 83] on input "0" at bounding box center [233, 82] width 65 height 9
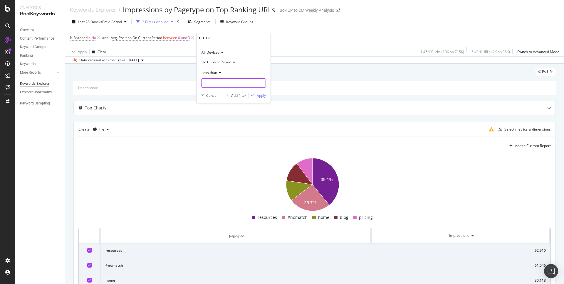
click at [261, 82] on input "1" at bounding box center [233, 82] width 65 height 9
click at [261, 82] on input "2" at bounding box center [233, 82] width 65 height 9
click at [261, 82] on input "3" at bounding box center [233, 82] width 65 height 9
type input "4"
click at [261, 82] on input "4" at bounding box center [233, 82] width 65 height 9
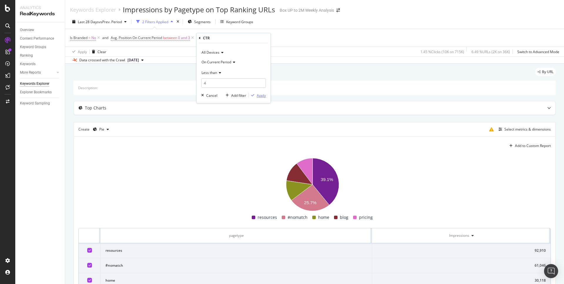
click at [263, 95] on div "Apply" at bounding box center [261, 95] width 9 height 5
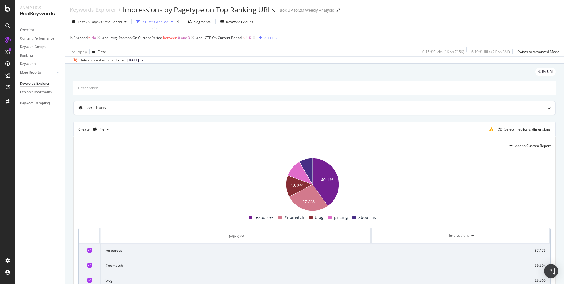
click at [156, 10] on div "Impressions by Pagetype on Top Ranking URLs" at bounding box center [199, 10] width 152 height 10
click at [113, 12] on div "Keywords Explorer" at bounding box center [93, 9] width 46 height 6
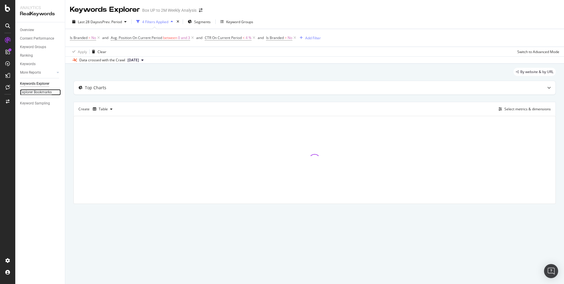
click at [47, 90] on div "Explorer Bookmarks" at bounding box center [36, 92] width 32 height 6
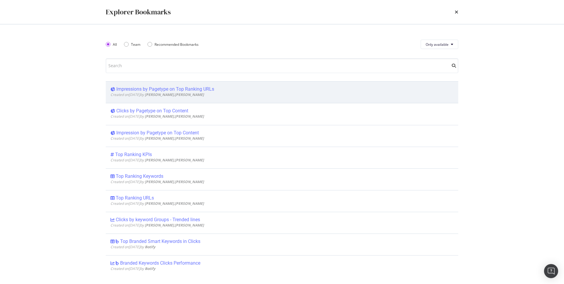
click at [153, 88] on div "Impressions by Pagetype on Top Ranking URLs" at bounding box center [165, 89] width 98 height 6
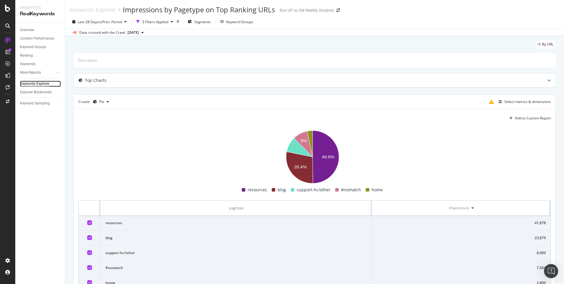
click at [40, 83] on div "Keywords Explorer" at bounding box center [34, 84] width 29 height 6
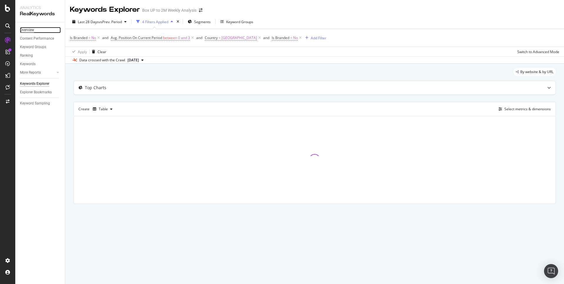
click at [30, 29] on div "Overview" at bounding box center [27, 30] width 14 height 6
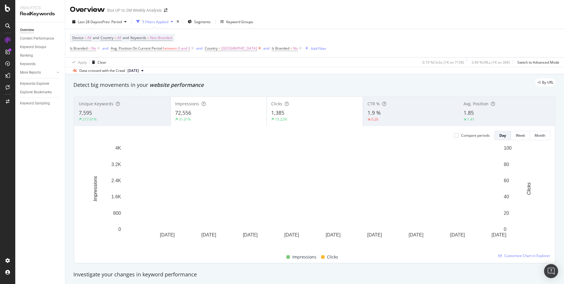
click at [262, 48] on icon at bounding box center [259, 49] width 5 height 6
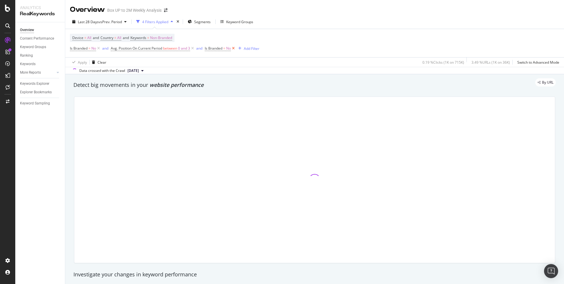
click at [234, 48] on icon at bounding box center [233, 49] width 5 height 6
click at [99, 48] on icon at bounding box center [98, 49] width 5 height 6
click at [175, 49] on div "Add Filter" at bounding box center [170, 48] width 16 height 5
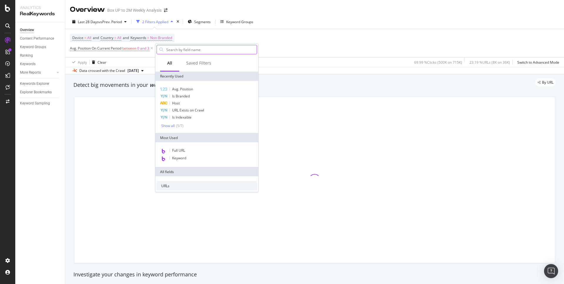
click at [177, 50] on input "text" at bounding box center [211, 49] width 91 height 9
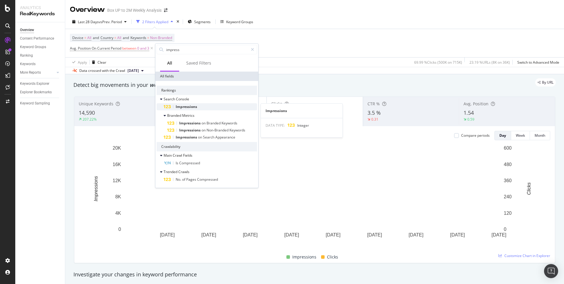
type input "impress"
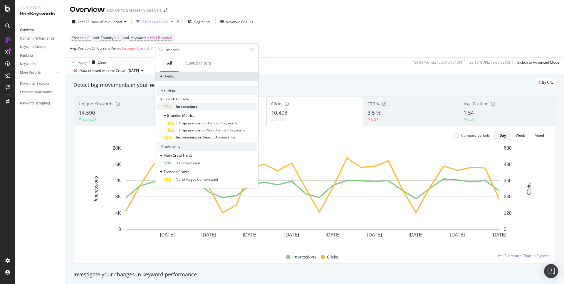
click at [191, 107] on span "Impressions" at bounding box center [186, 106] width 21 height 5
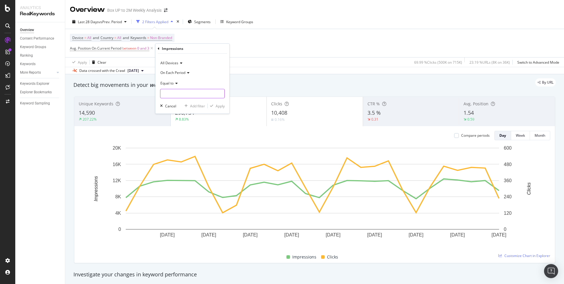
click at [182, 96] on input "number" at bounding box center [192, 93] width 65 height 9
click at [177, 85] on div "Equal to" at bounding box center [192, 82] width 65 height 9
click at [177, 84] on icon at bounding box center [176, 84] width 4 height 4
click at [170, 86] on div "Equal to" at bounding box center [192, 82] width 65 height 9
click at [179, 123] on div "Greater than" at bounding box center [193, 126] width 63 height 8
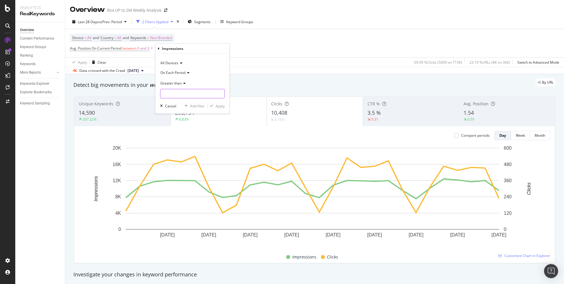
click at [195, 95] on input "number" at bounding box center [192, 93] width 65 height 9
type input "1"
click at [221, 105] on div "Apply" at bounding box center [220, 106] width 9 height 5
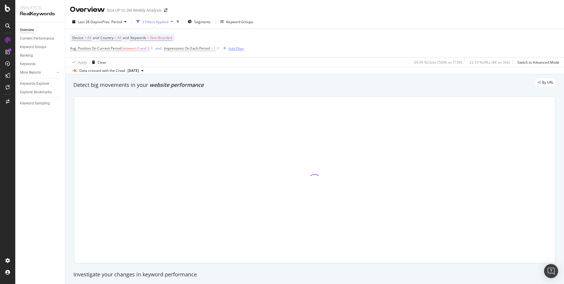
click at [232, 48] on div "Add Filter" at bounding box center [237, 48] width 16 height 5
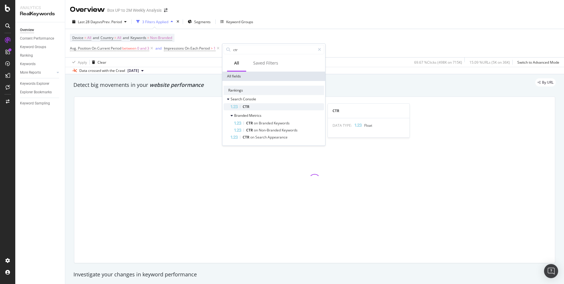
type input "ctr"
click at [253, 105] on div "CTR" at bounding box center [277, 106] width 93 height 7
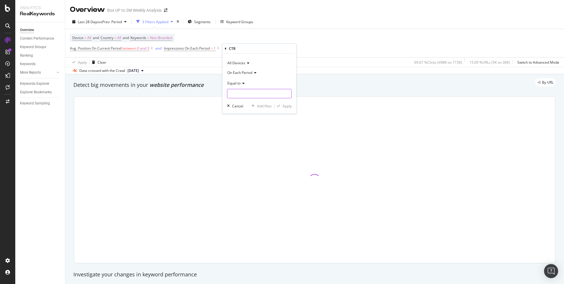
click at [254, 95] on input "number" at bounding box center [259, 93] width 65 height 9
click at [241, 84] on span "Equal to" at bounding box center [233, 83] width 13 height 5
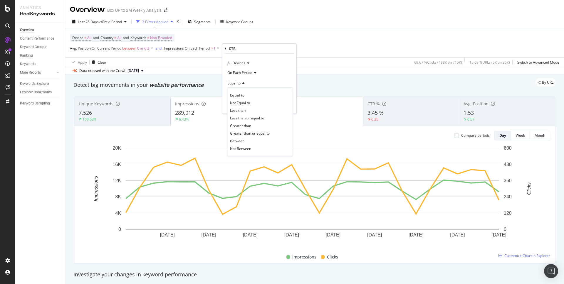
click at [249, 112] on div "Less than" at bounding box center [260, 111] width 63 height 8
click at [251, 97] on input "number" at bounding box center [259, 93] width 65 height 9
type input "10"
click at [288, 106] on div "Apply" at bounding box center [287, 106] width 9 height 5
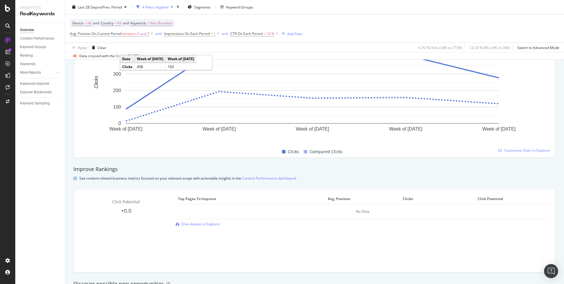
scroll to position [429, 0]
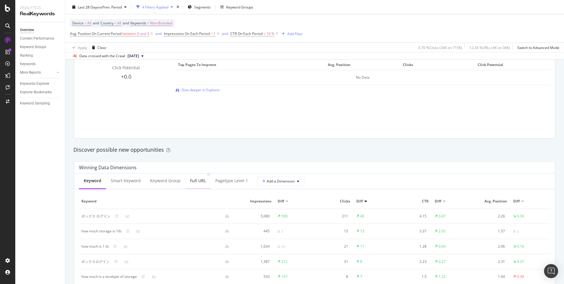
click at [202, 183] on div "Full URL" at bounding box center [198, 181] width 16 height 6
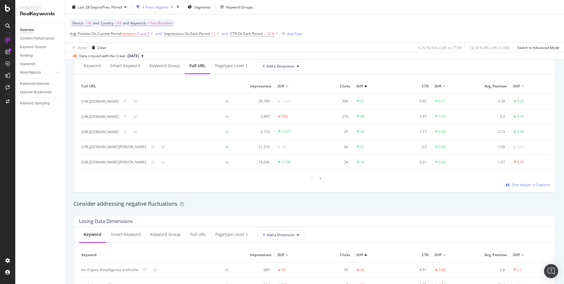
scroll to position [543, 0]
click at [519, 187] on span "Dive deeper in Explorer" at bounding box center [531, 186] width 38 height 5
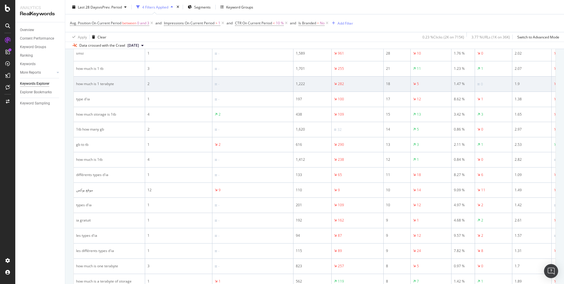
scroll to position [58, 0]
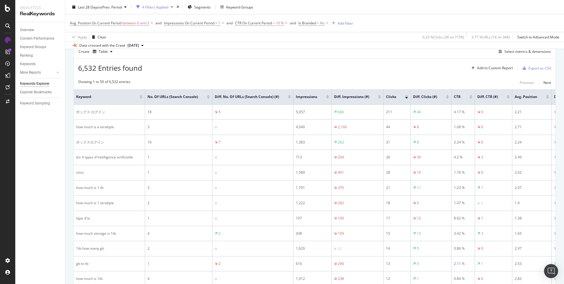
click at [329, 95] on div at bounding box center [327, 95] width 3 height 1
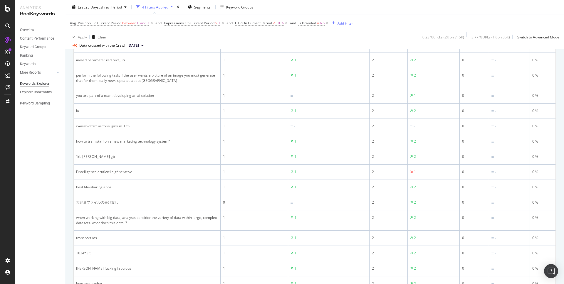
scroll to position [19, 0]
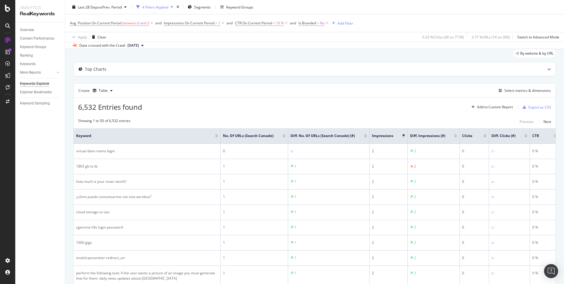
click at [404, 136] on div at bounding box center [403, 134] width 3 height 1
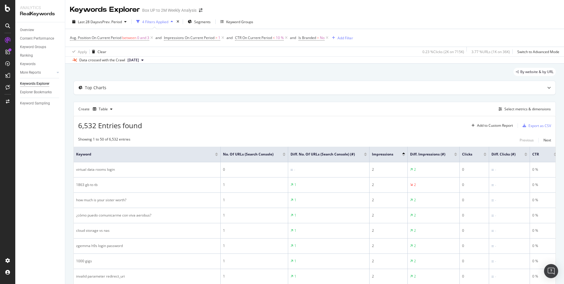
click at [403, 156] on div at bounding box center [403, 155] width 3 height 1
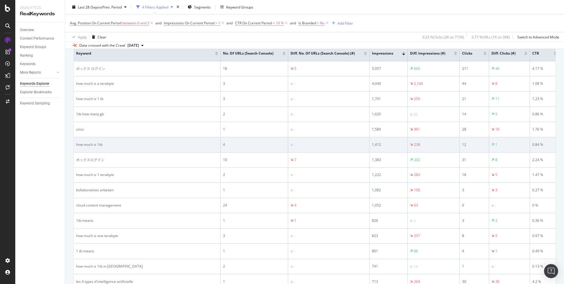
scroll to position [0, 0]
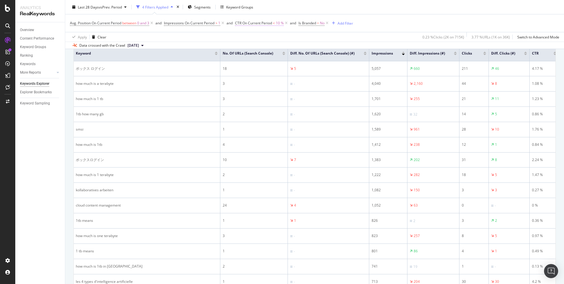
click at [271, 24] on span "CTR On Current Period" at bounding box center [253, 23] width 37 height 5
click at [259, 66] on input "10" at bounding box center [274, 67] width 65 height 9
type input "1"
click at [304, 81] on div "Apply" at bounding box center [301, 80] width 9 height 5
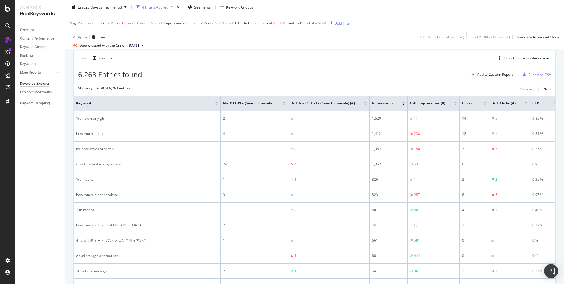
scroll to position [52, 0]
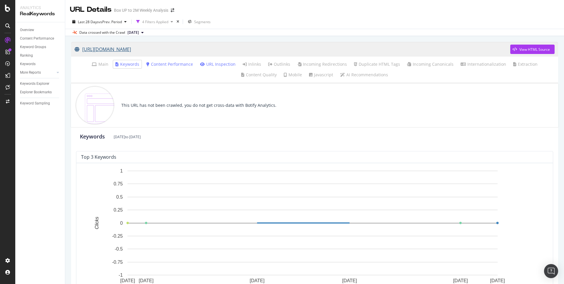
click at [207, 47] on link "[URL][DOMAIN_NAME]" at bounding box center [293, 49] width 436 height 15
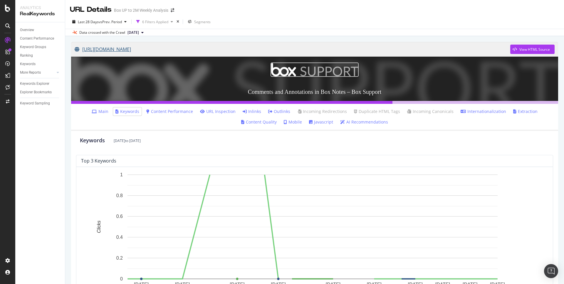
click at [208, 50] on link "[URL][DOMAIN_NAME]" at bounding box center [293, 49] width 436 height 15
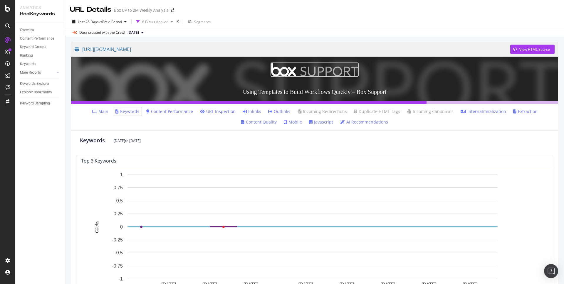
drag, startPoint x: 236, startPoint y: 93, endPoint x: 190, endPoint y: 89, distance: 45.4
click at [196, 90] on h3 "Using Templates to Build Workflows Quickly – Box Support" at bounding box center [314, 92] width 487 height 18
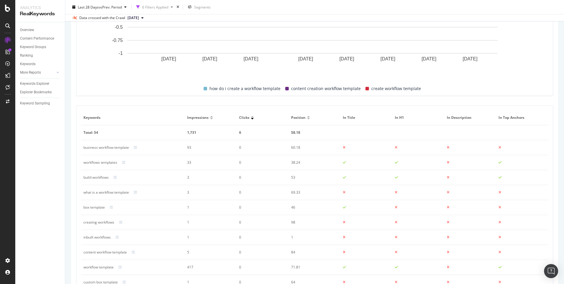
scroll to position [265, 0]
